Goal: Information Seeking & Learning: Learn about a topic

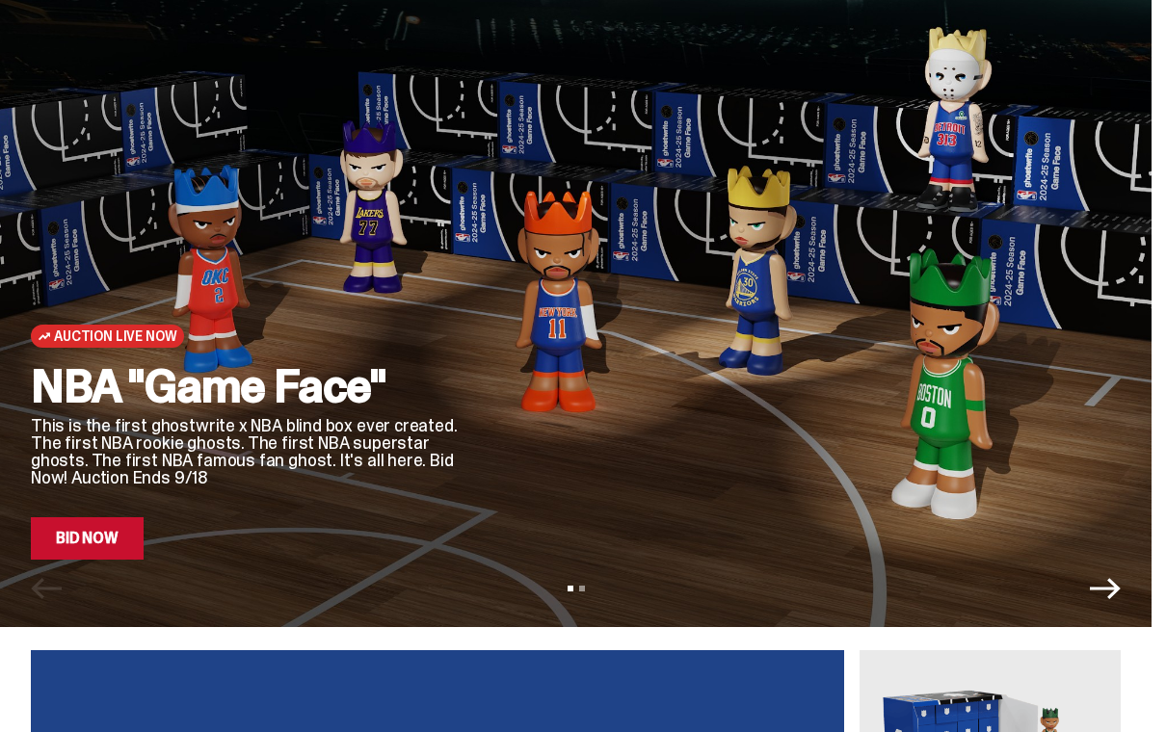
scroll to position [66, 0]
click at [109, 520] on link "Bid Now" at bounding box center [87, 538] width 113 height 42
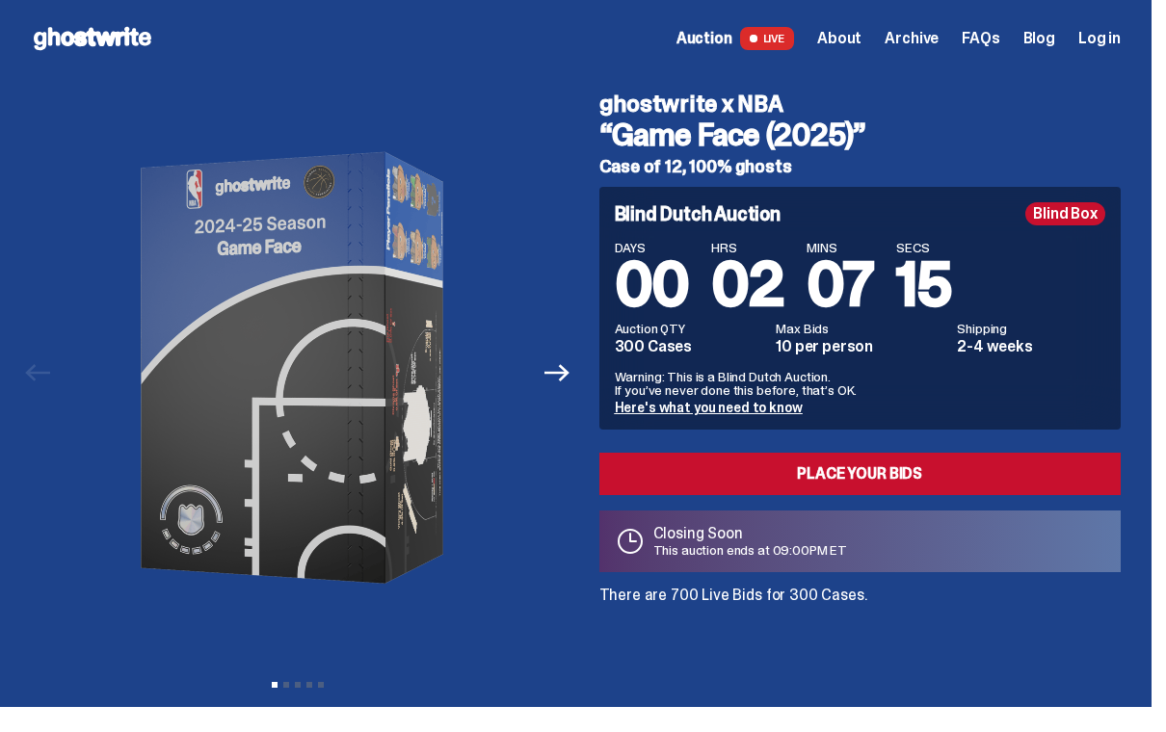
click at [557, 357] on button "Next" at bounding box center [558, 373] width 42 height 42
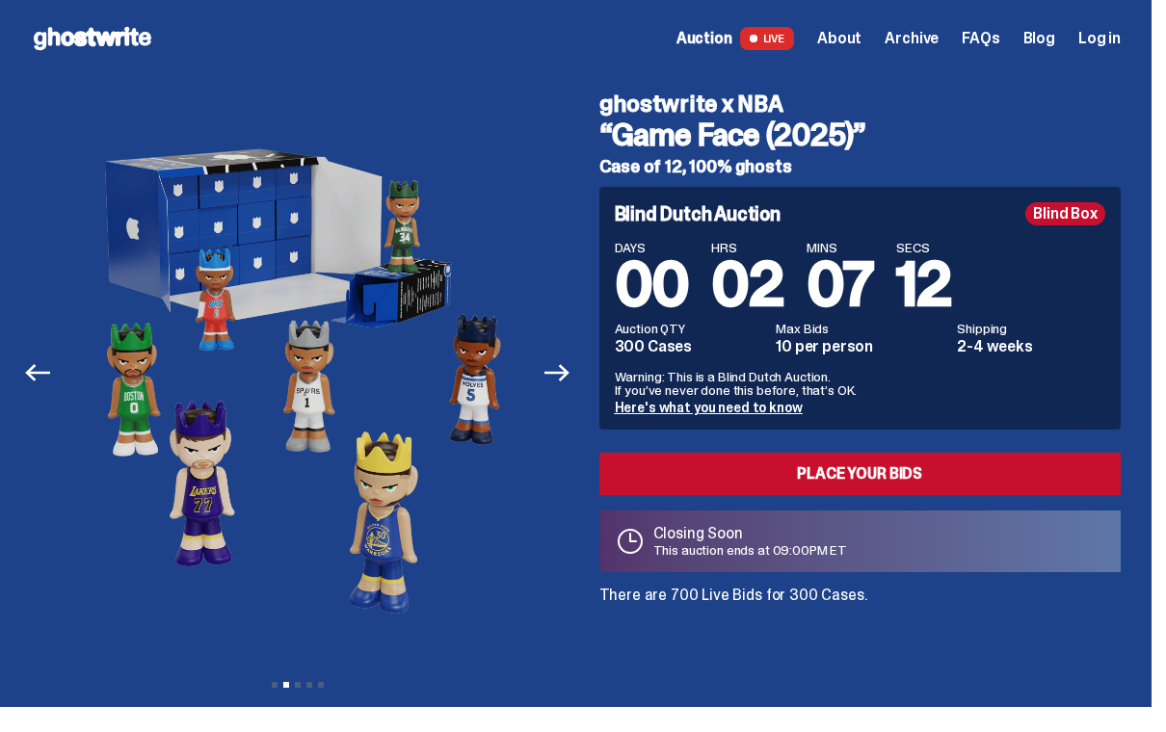
click at [566, 391] on button "Next" at bounding box center [558, 373] width 42 height 42
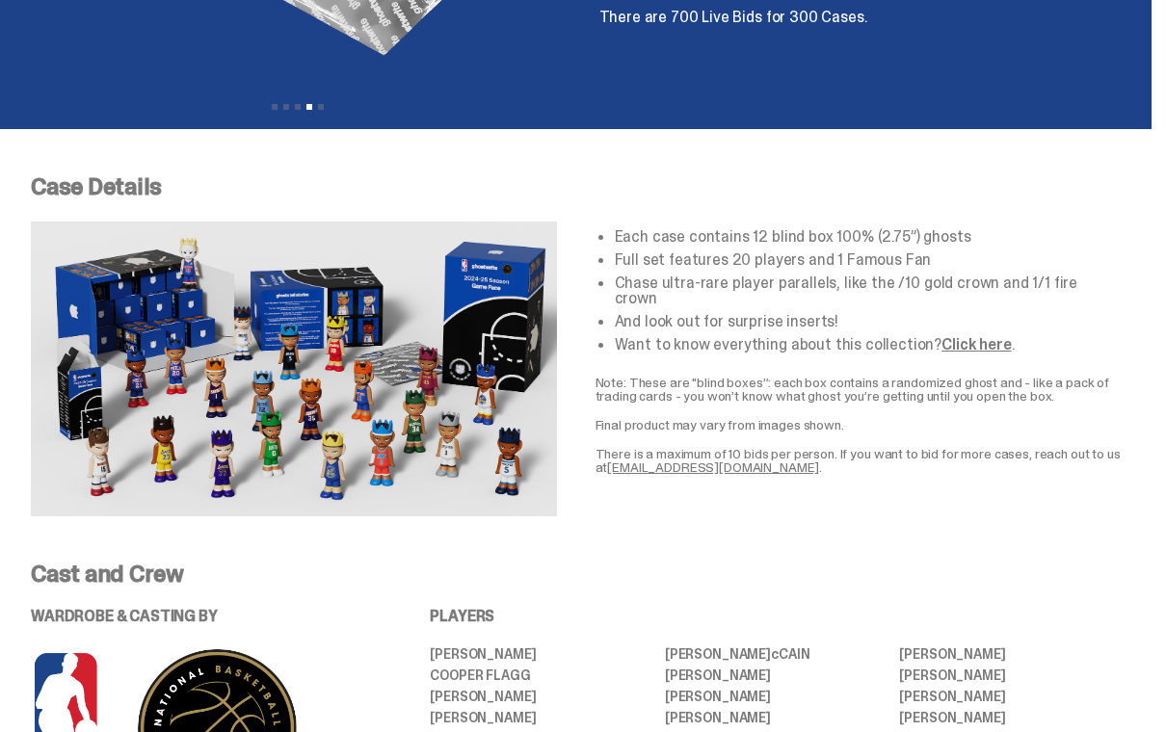
scroll to position [577, 0]
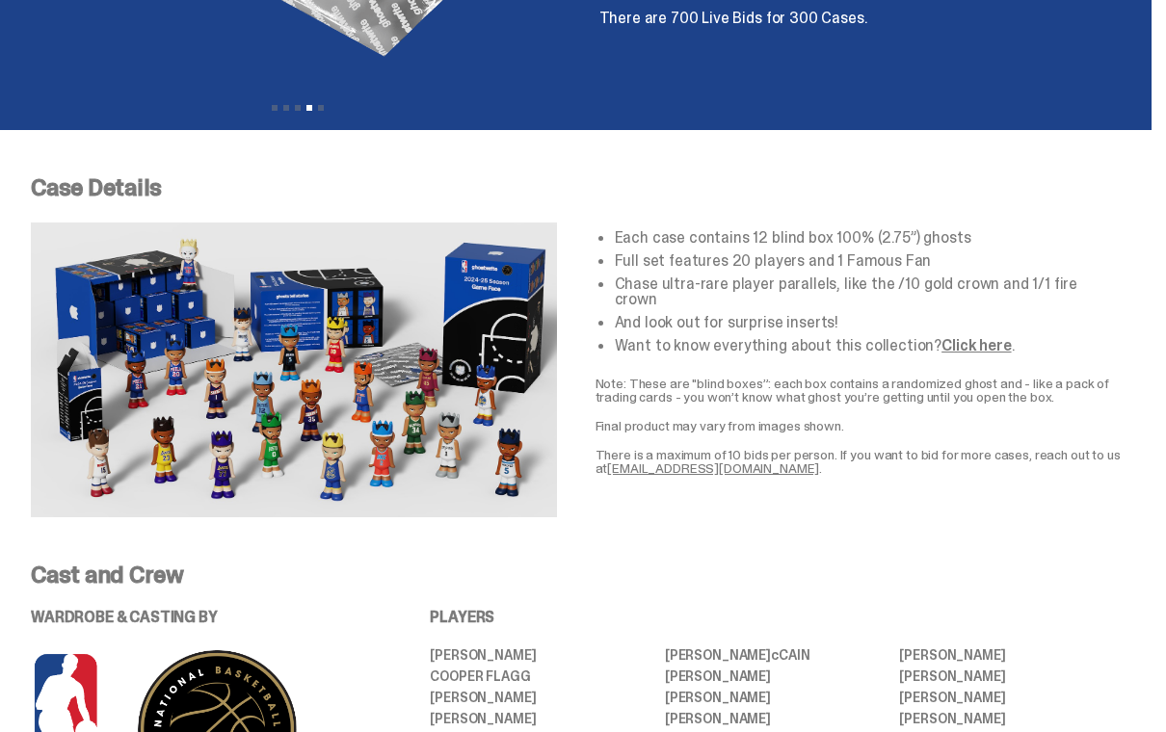
click at [240, 186] on p "Case Details" at bounding box center [576, 187] width 1090 height 23
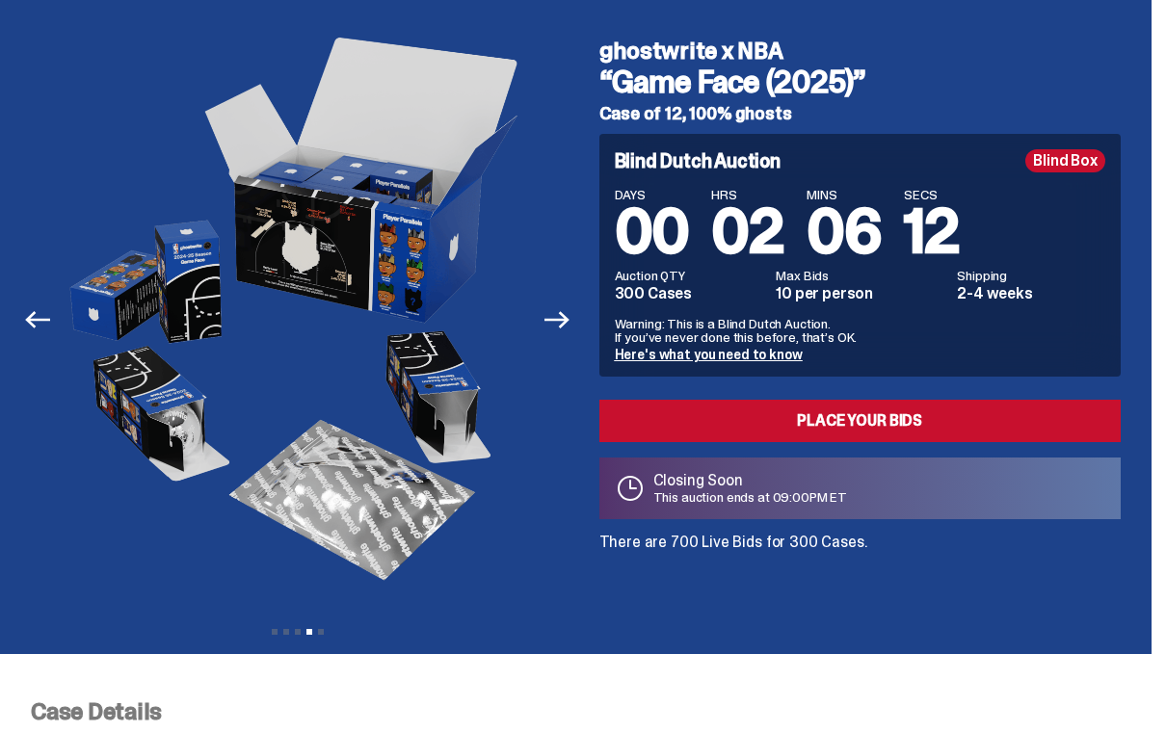
scroll to position [0, 0]
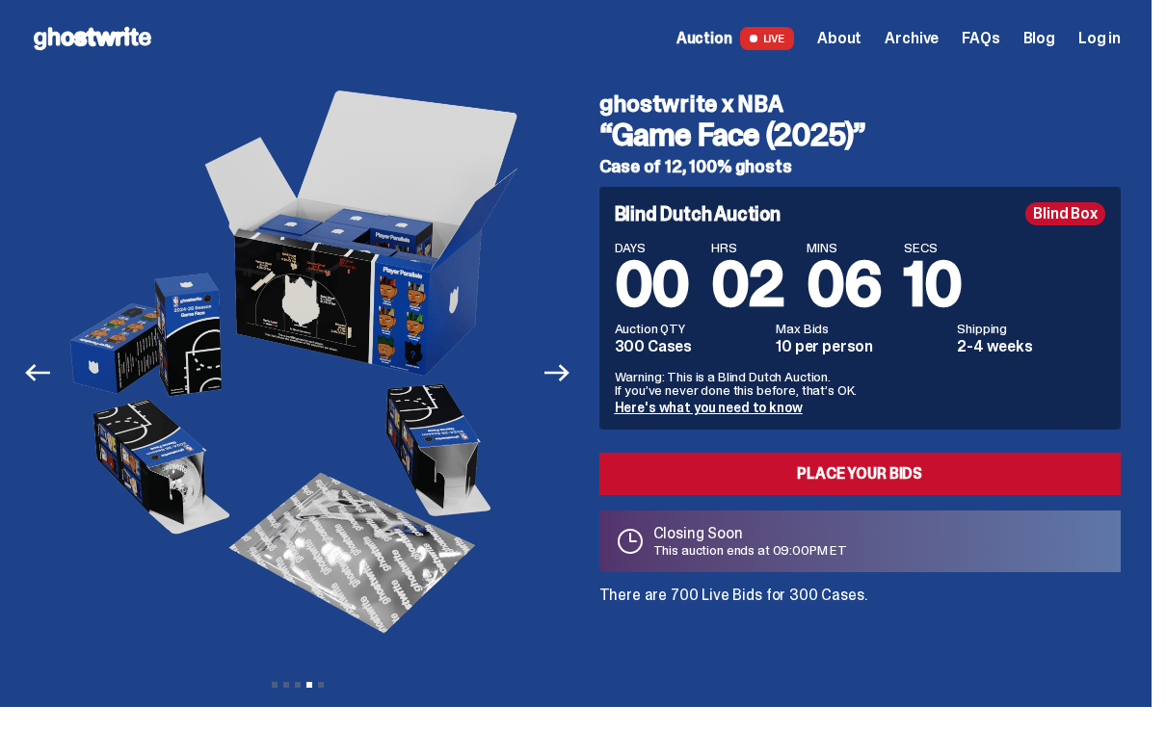
click at [861, 39] on span "About" at bounding box center [839, 38] width 44 height 15
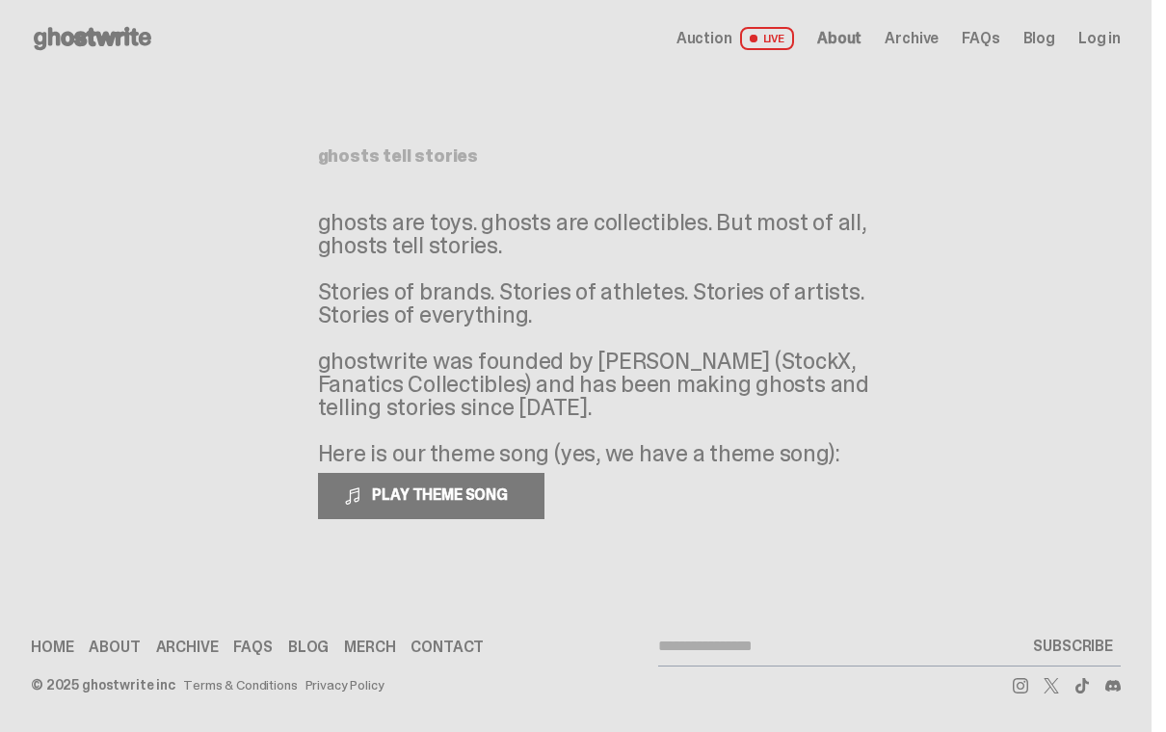
click at [732, 43] on span "Auction" at bounding box center [704, 38] width 56 height 15
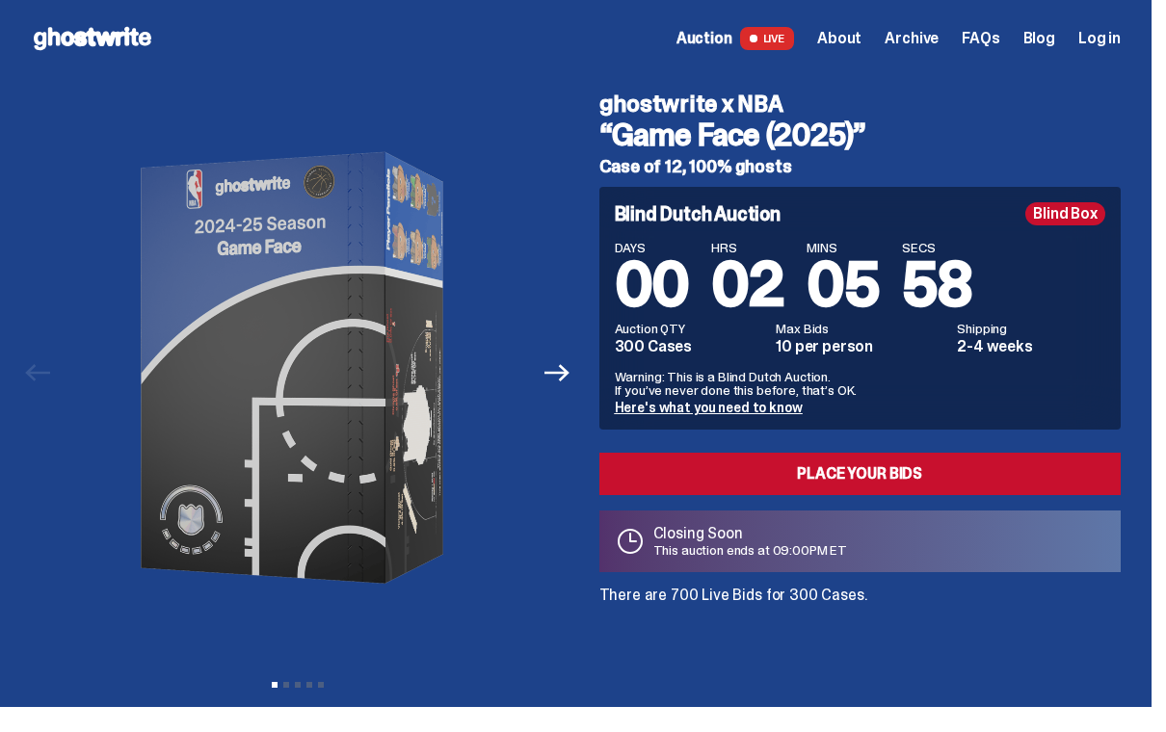
click at [815, 454] on link "Place your Bids" at bounding box center [860, 474] width 522 height 42
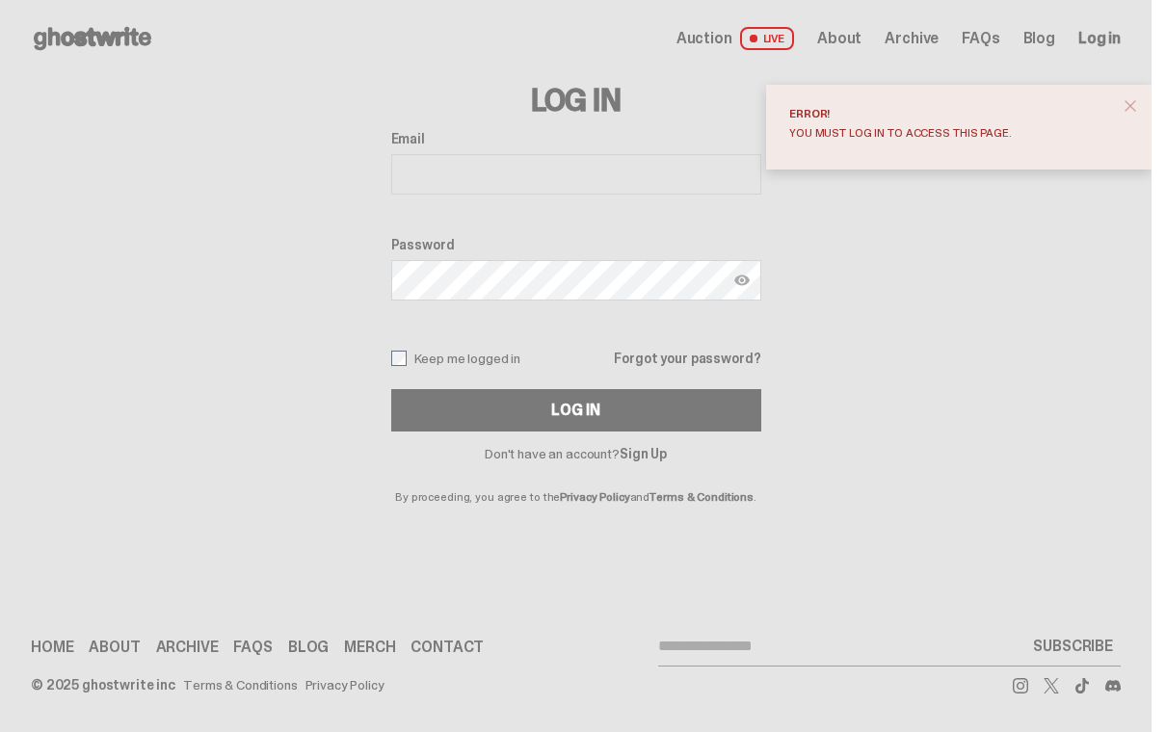
click at [938, 20] on div "Open main menu Home Auction LIVE About Archive FAQs Blog Log in" at bounding box center [575, 38] width 1151 height 77
click at [991, 31] on span "FAQs" at bounding box center [981, 38] width 38 height 15
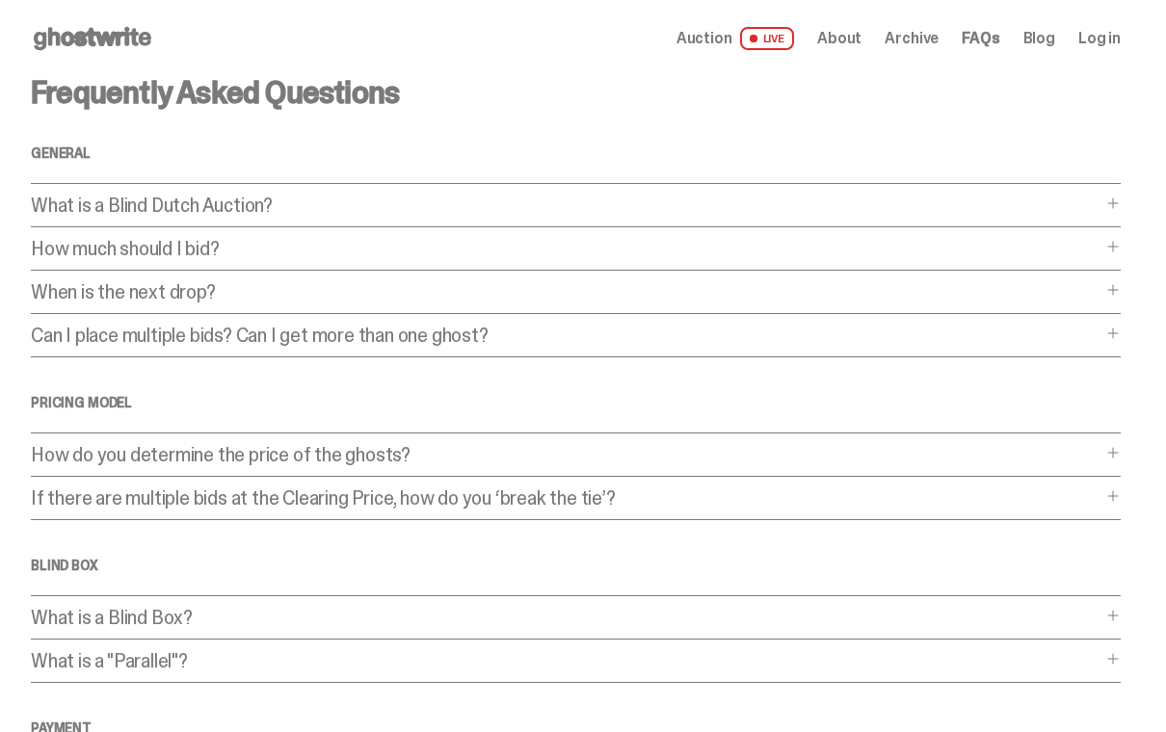
click at [86, 198] on p "What is a Blind Dutch Auction?" at bounding box center [566, 205] width 1071 height 19
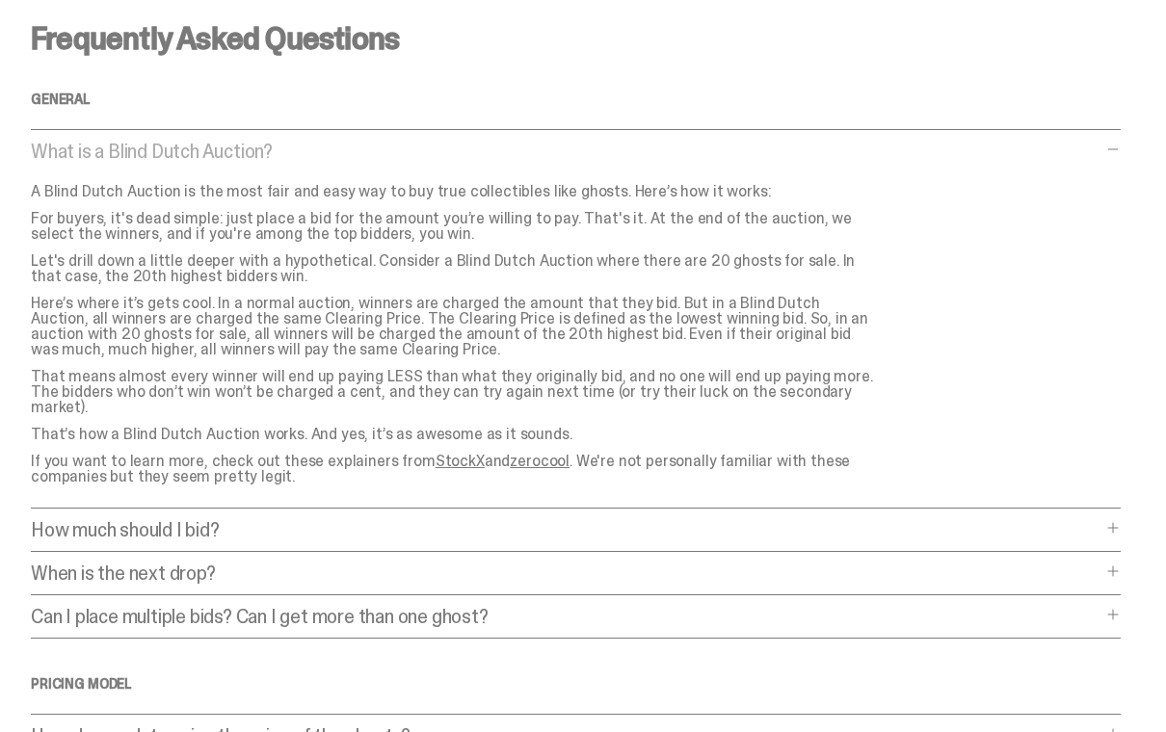
scroll to position [60, 0]
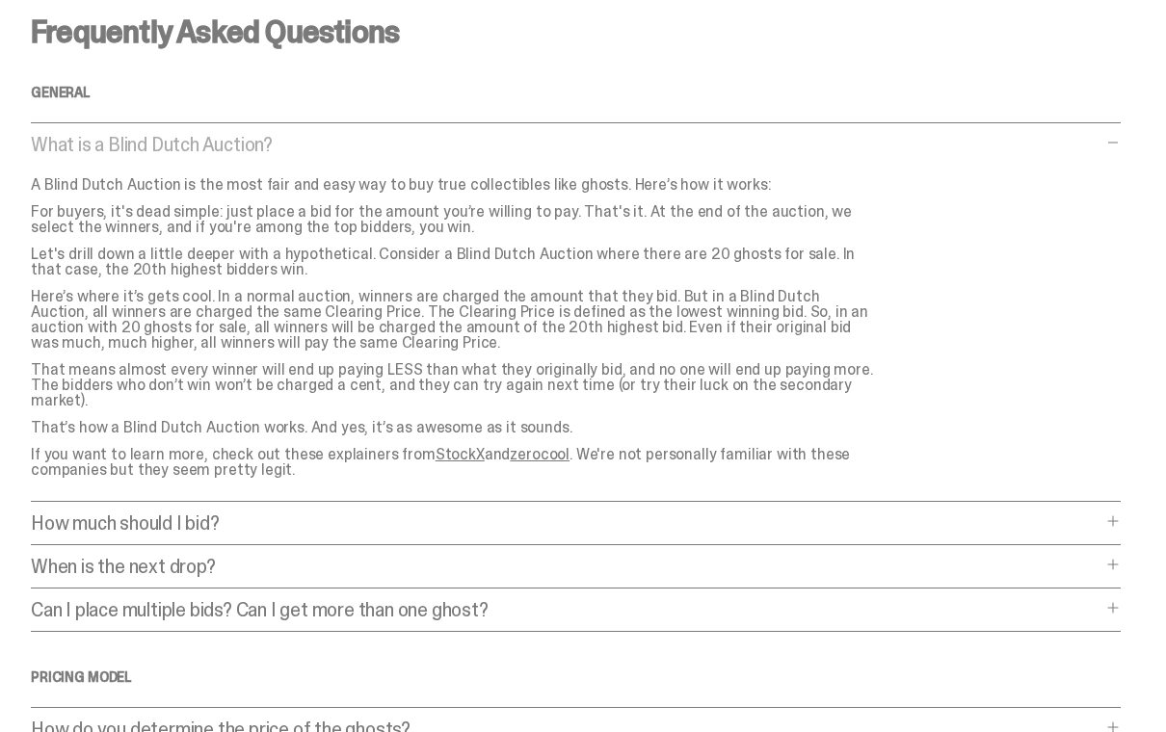
click at [142, 491] on div "Frequently Asked Questions General What is a Blind Dutch Auction? What is a Bli…" at bounding box center [576, 694] width 1090 height 1354
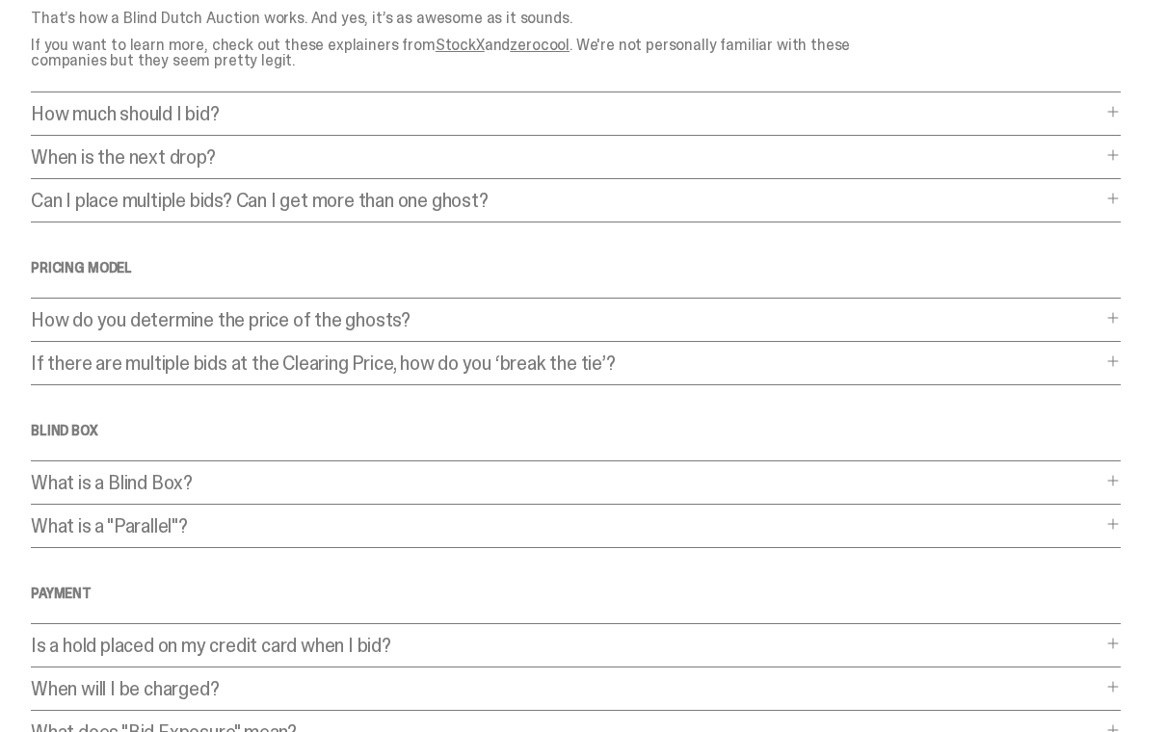
click at [119, 311] on p "How do you determine the price of the ghosts?" at bounding box center [566, 320] width 1071 height 19
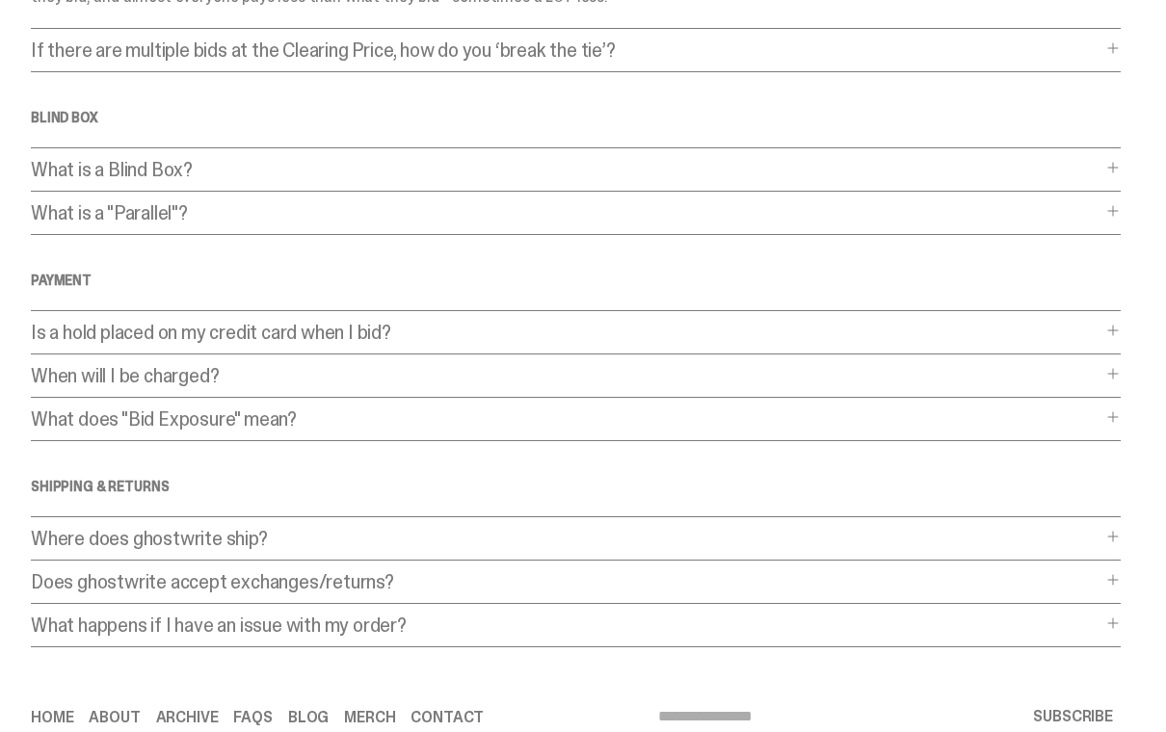
scroll to position [974, 0]
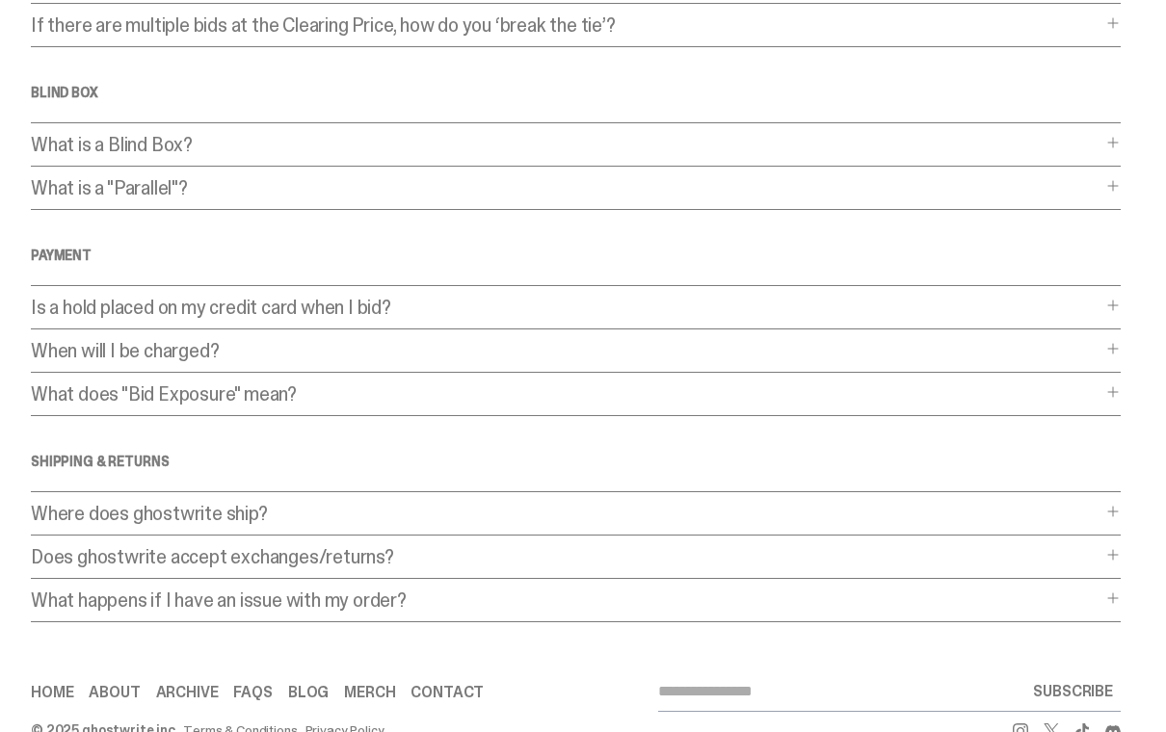
click at [148, 504] on p "Where does ghostwrite ship?" at bounding box center [566, 513] width 1071 height 19
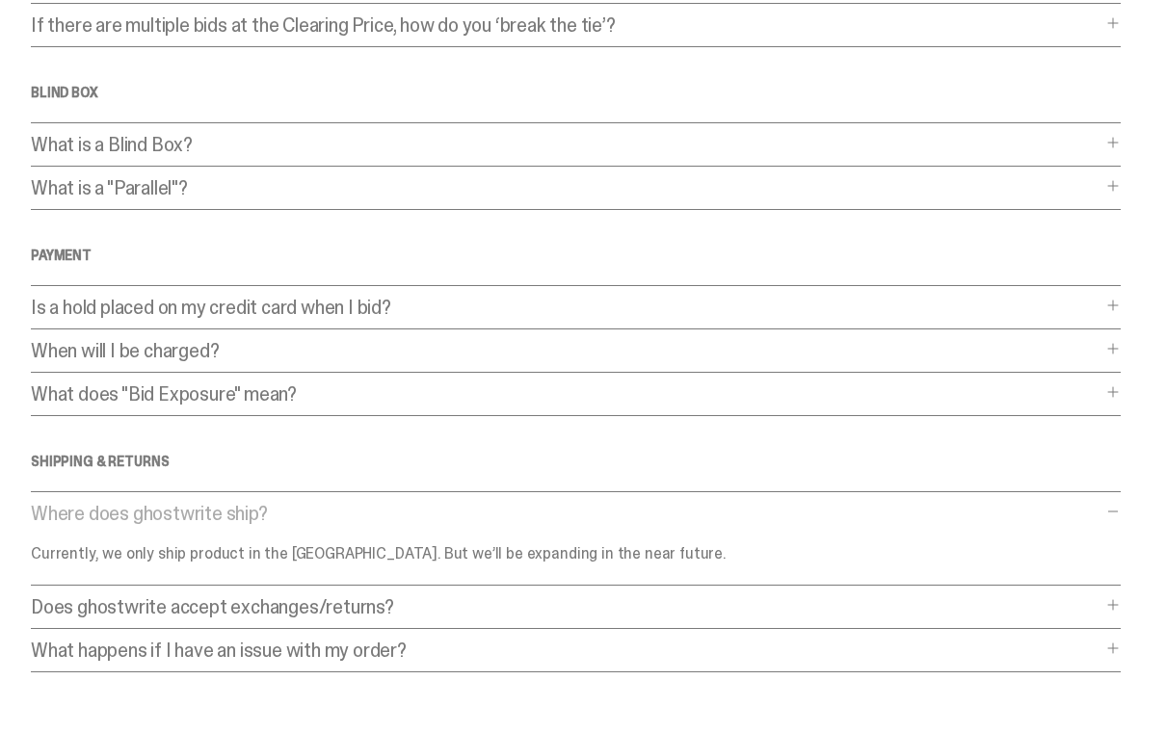
scroll to position [978, 0]
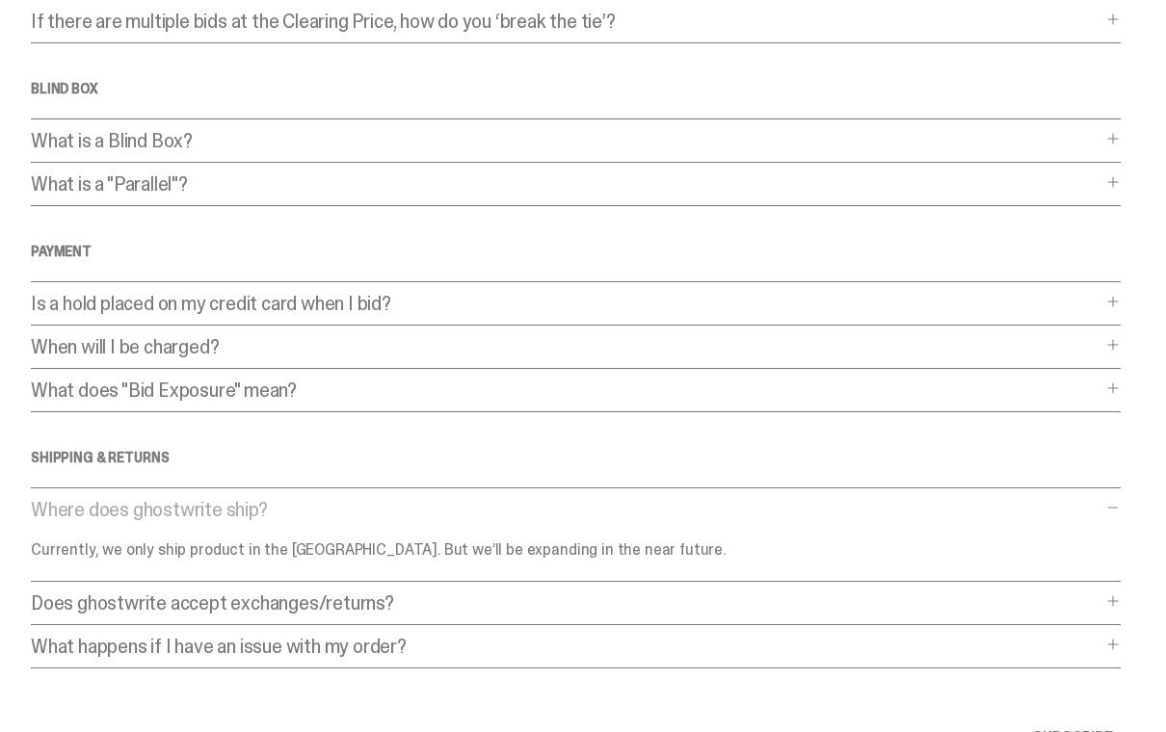
click at [129, 594] on p "Does ghostwrite accept exchanges/returns?" at bounding box center [566, 603] width 1071 height 19
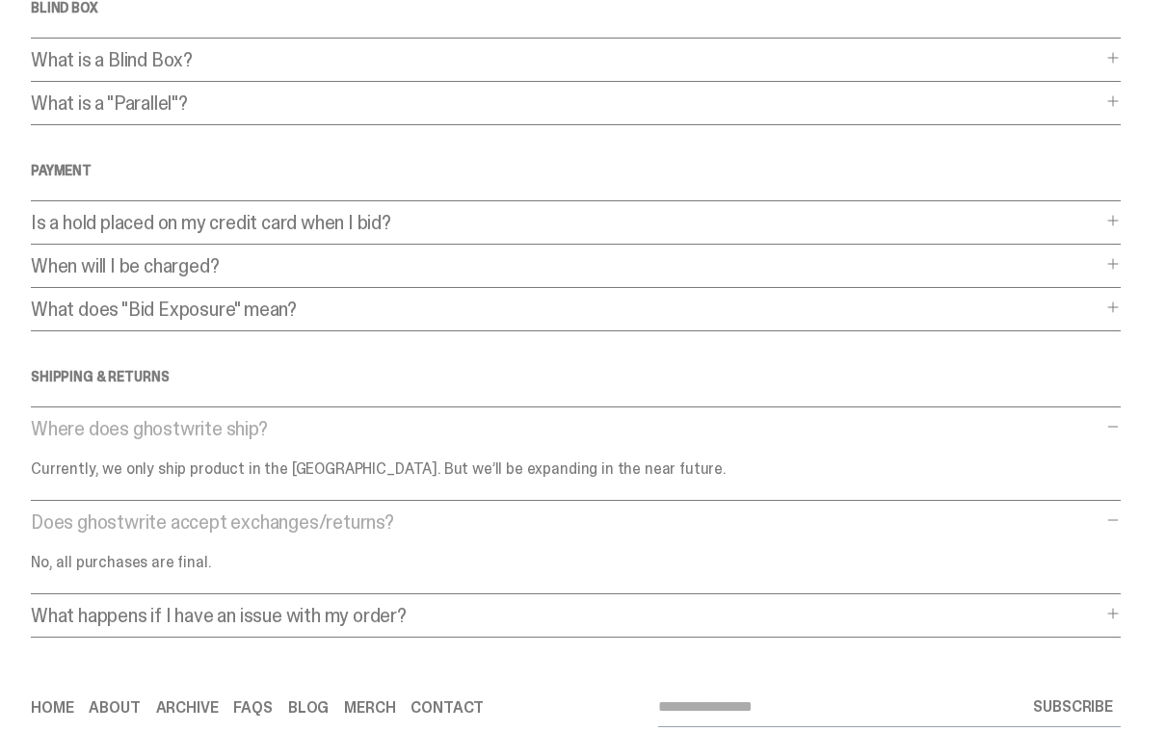
scroll to position [1074, 0]
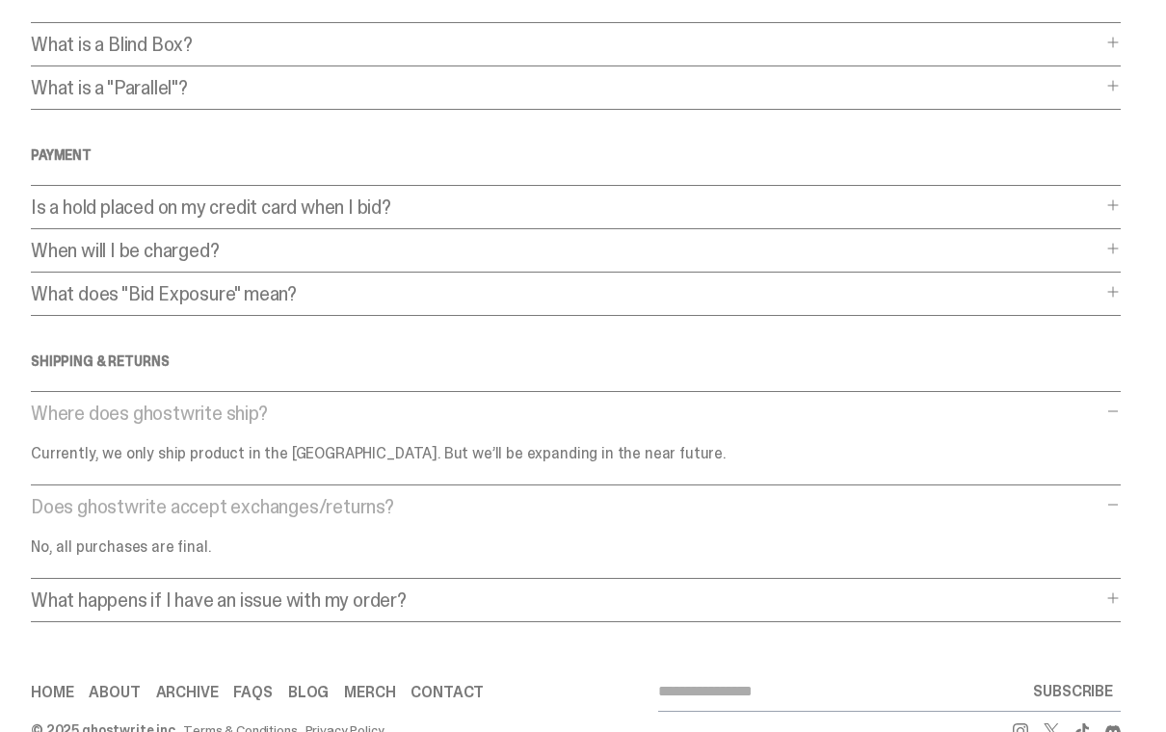
click at [134, 591] on p "What happens if I have an issue with my order?" at bounding box center [566, 600] width 1071 height 19
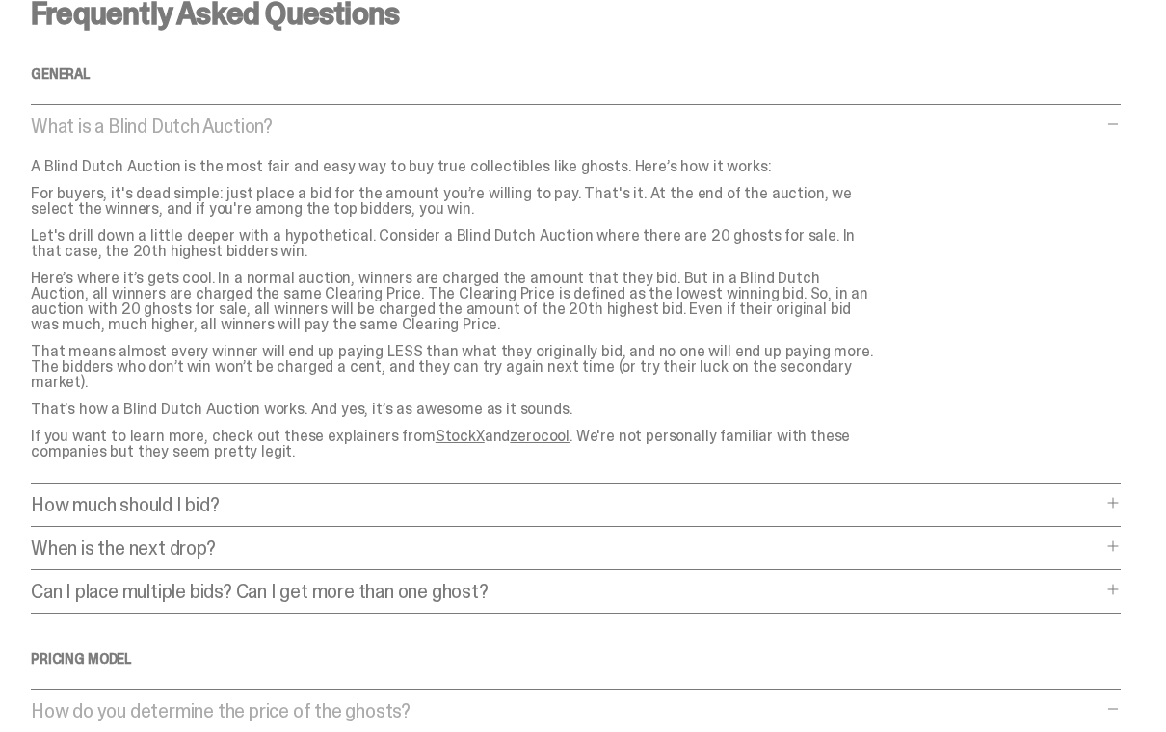
scroll to position [0, 0]
